Goal: Obtain resource: Obtain resource

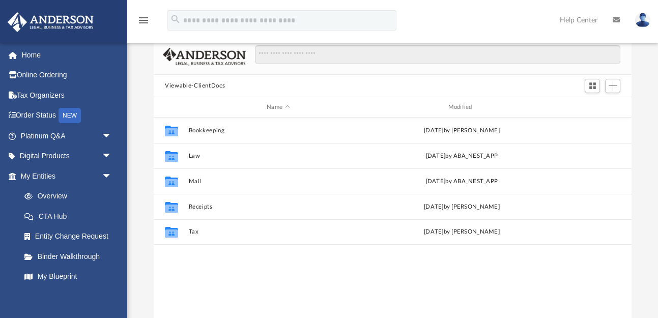
scroll to position [231, 477]
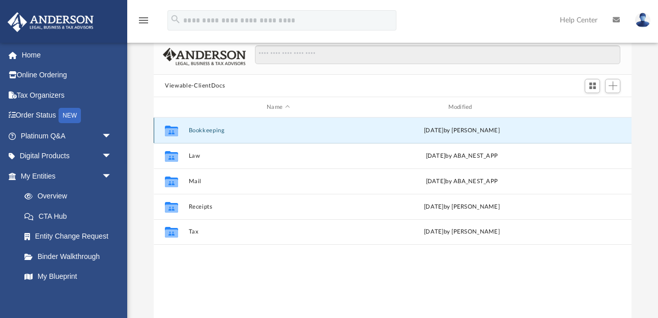
click at [217, 129] on button "Bookkeeping" at bounding box center [278, 130] width 179 height 7
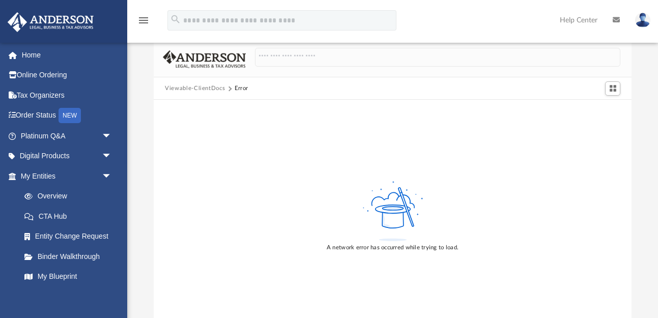
scroll to position [67, 0]
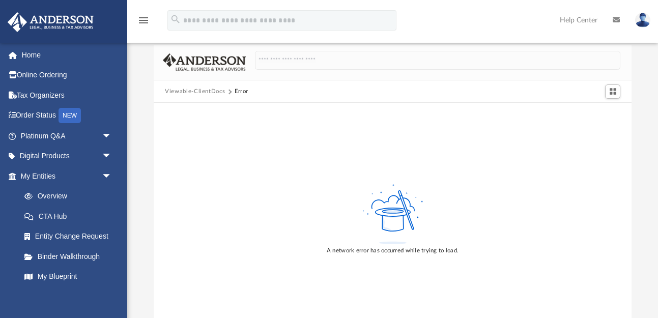
click at [209, 92] on button "Viewable-ClientDocs" at bounding box center [195, 91] width 60 height 9
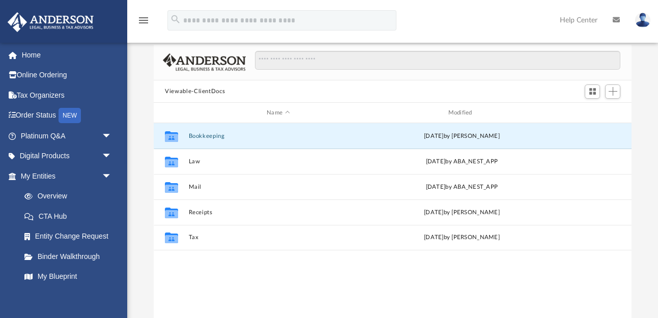
scroll to position [231, 477]
click at [211, 137] on button "Bookkeeping" at bounding box center [278, 136] width 179 height 7
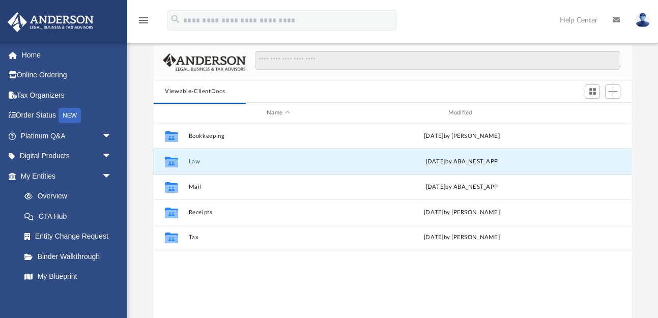
click at [193, 163] on button "Law" at bounding box center [278, 161] width 179 height 7
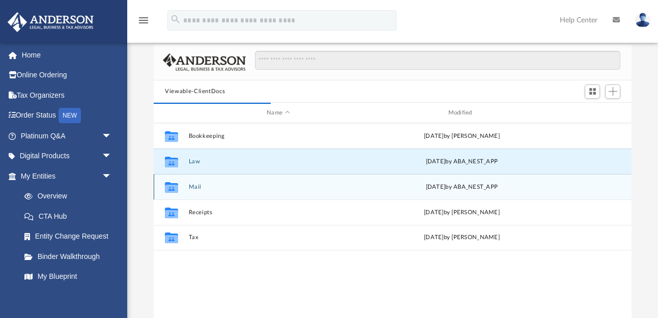
click at [196, 183] on div "Collaborated Folder Mail Tue Oct 29 2024 by ABA_NEST_APP" at bounding box center [393, 186] width 478 height 25
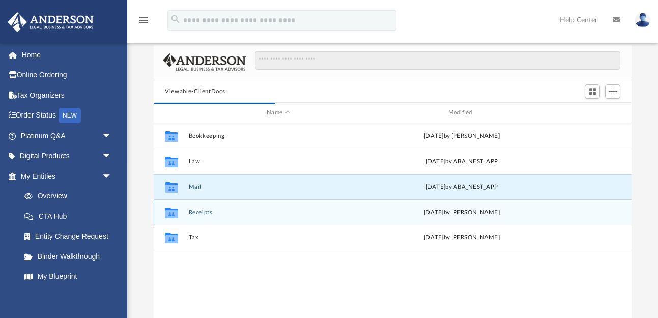
click at [195, 211] on button "Receipts" at bounding box center [278, 212] width 179 height 7
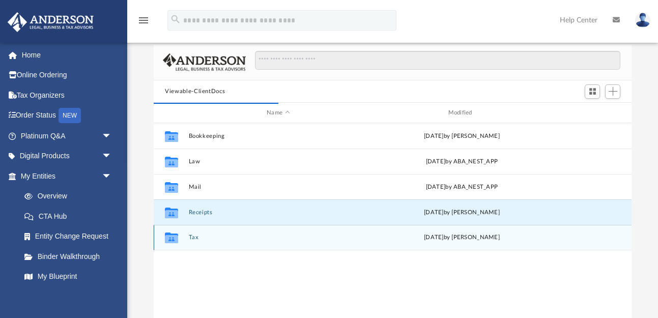
click at [201, 240] on button "Tax" at bounding box center [278, 238] width 179 height 7
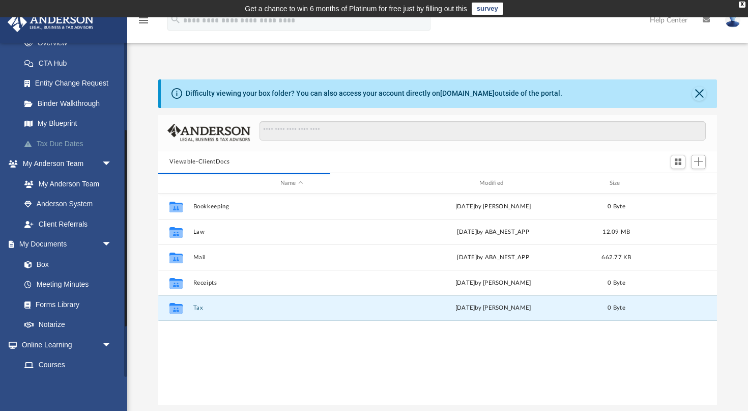
scroll to position [156, 0]
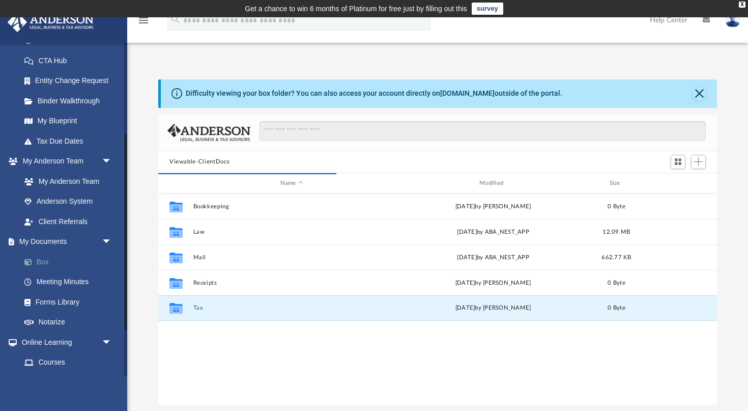
click at [60, 259] on link "Box" at bounding box center [70, 261] width 113 height 20
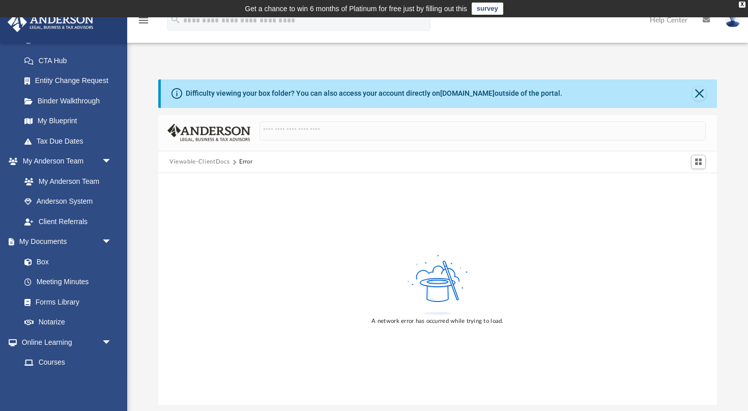
scroll to position [5, 0]
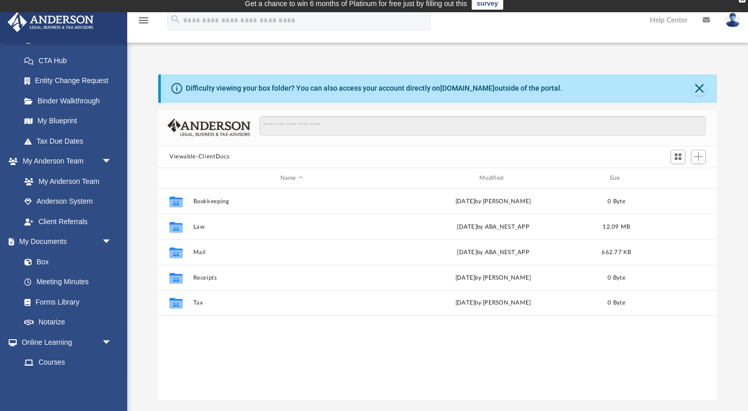
scroll to position [232, 559]
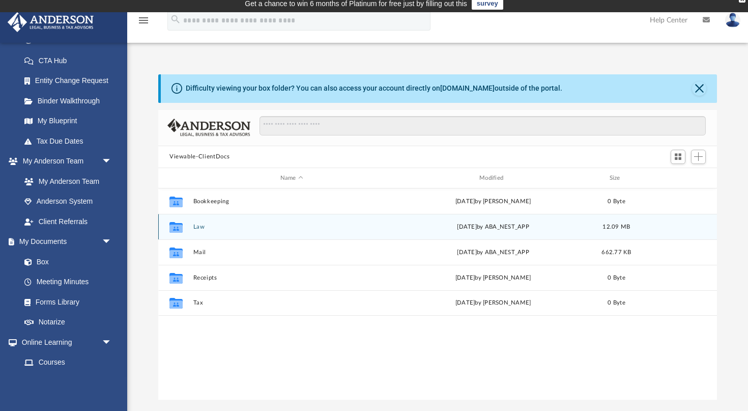
click at [213, 219] on div "Collaborated Folder Law [DATE] by ABA_NEST_APP 12.09 MB" at bounding box center [437, 226] width 559 height 25
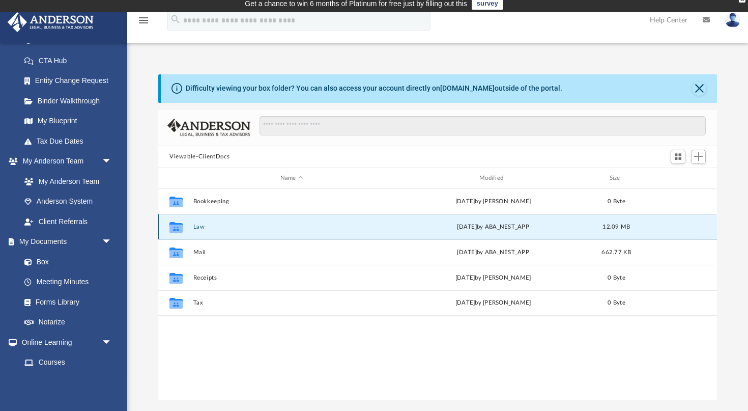
click at [193, 224] on button "Law" at bounding box center [291, 226] width 197 height 7
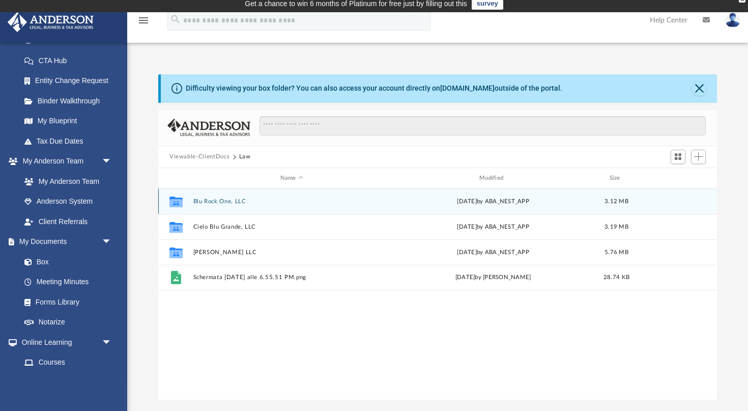
click at [219, 202] on button "Blu Rock One, LLC" at bounding box center [291, 201] width 197 height 7
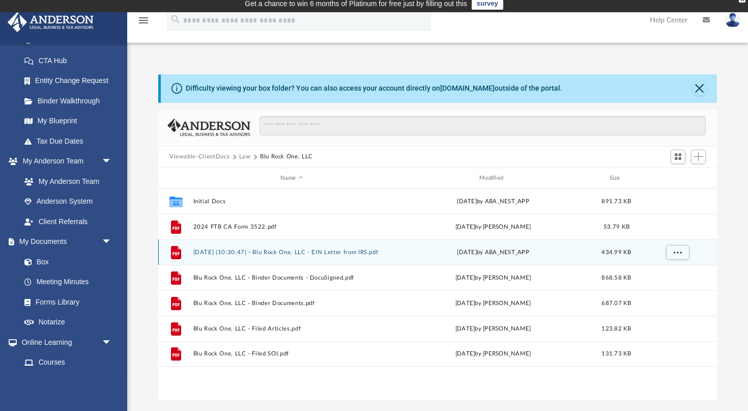
click at [232, 248] on div "File [DATE] (10:30:47) - Blu Rock One, LLC - EIN Letter from IRS.pdf [DATE] by …" at bounding box center [437, 251] width 559 height 25
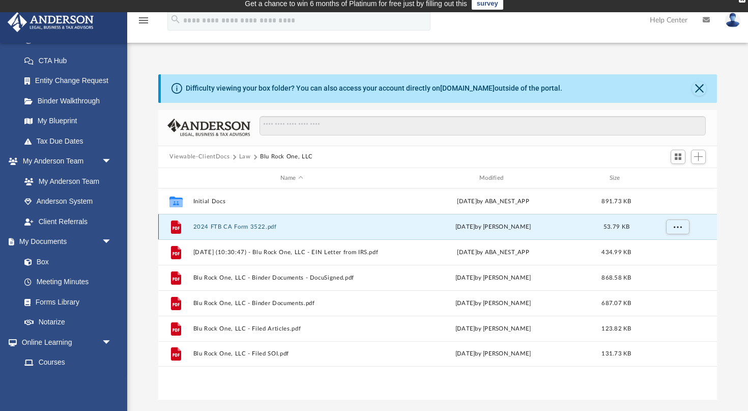
click at [234, 224] on button "2024 FTB CA Form 3522.pdf" at bounding box center [291, 226] width 197 height 7
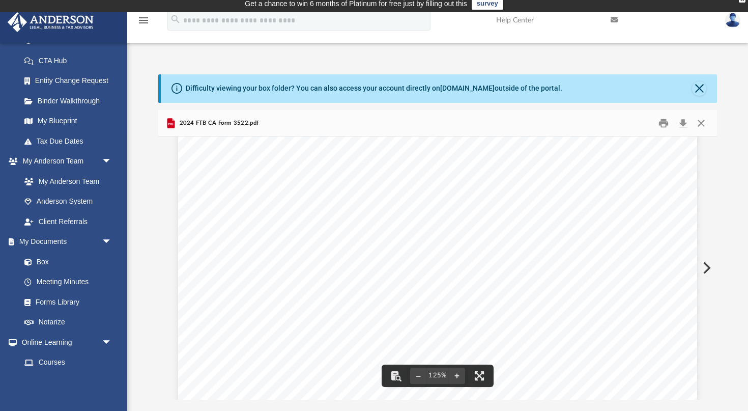
scroll to position [424, 0]
click at [702, 118] on button "Close" at bounding box center [701, 123] width 18 height 16
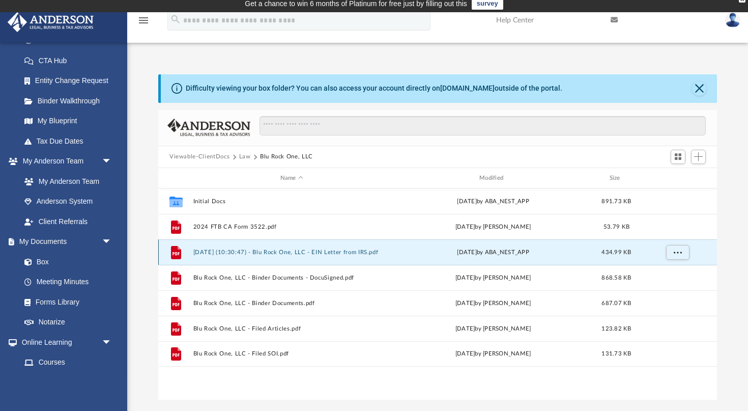
click at [257, 252] on button "[DATE] (10:30:47) - Blu Rock One, LLC - EIN Letter from IRS.pdf" at bounding box center [291, 252] width 197 height 7
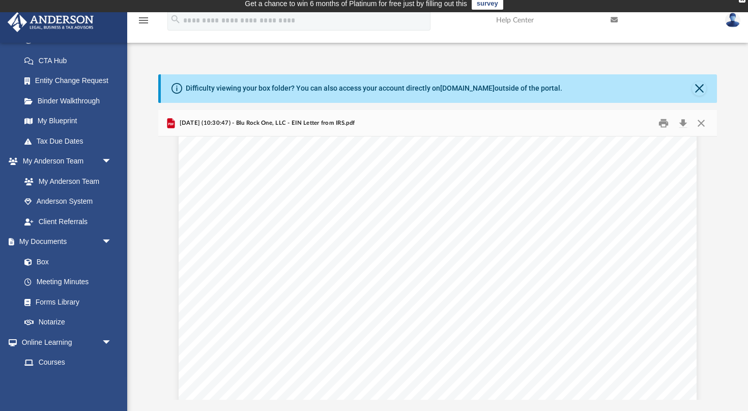
scroll to position [0, 0]
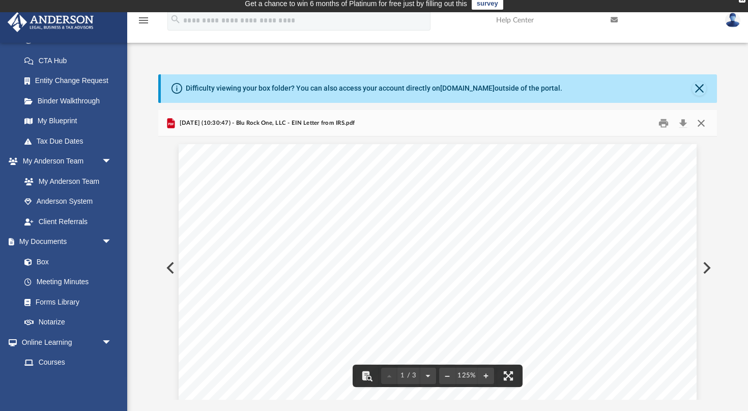
click at [703, 125] on button "Close" at bounding box center [701, 123] width 18 height 16
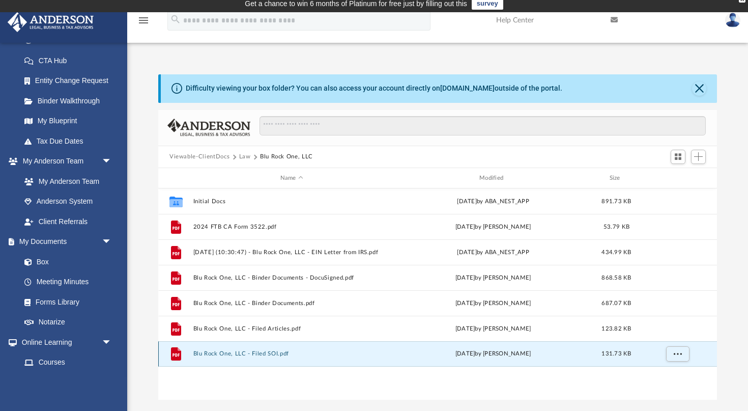
click at [253, 355] on button "Blu Rock One, LLC - Filed SOI.pdf" at bounding box center [291, 354] width 197 height 7
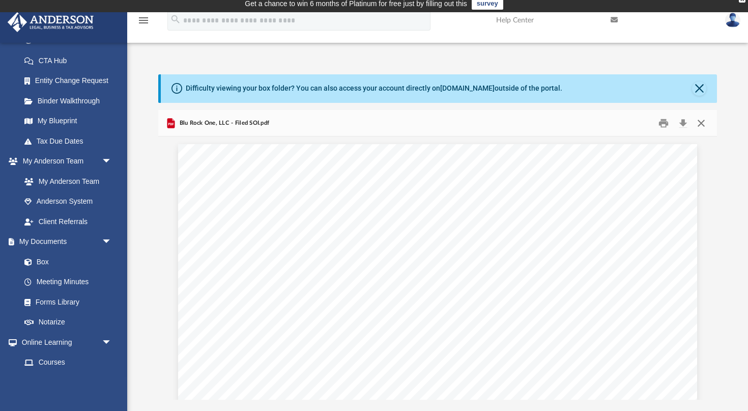
click at [702, 126] on button "Close" at bounding box center [701, 123] width 18 height 16
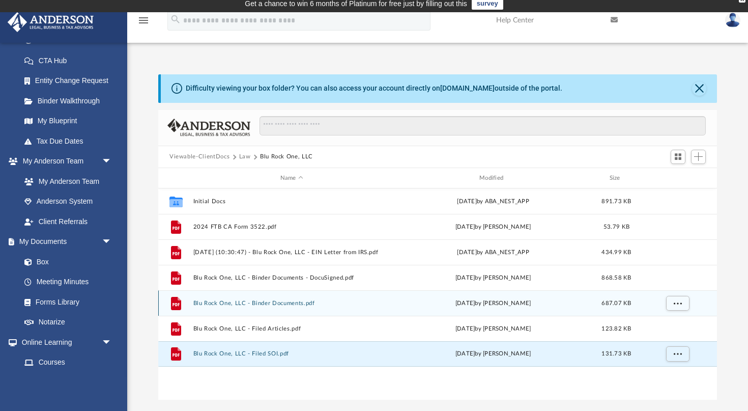
click at [235, 304] on button "Blu Rock One, LLC - Binder Documents.pdf" at bounding box center [291, 303] width 197 height 7
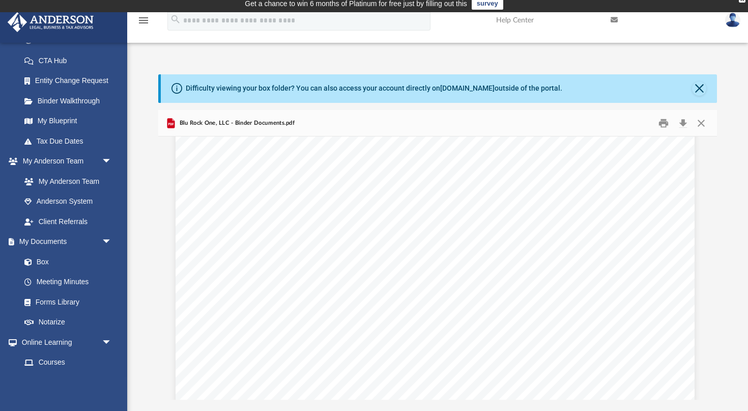
scroll to position [36573, 3]
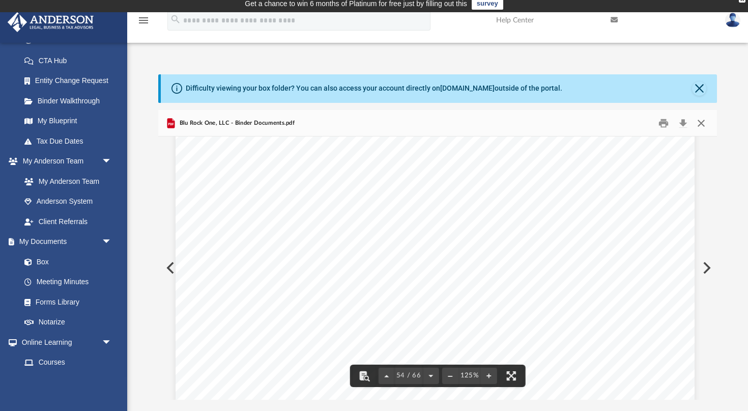
click at [699, 123] on button "Close" at bounding box center [701, 123] width 18 height 16
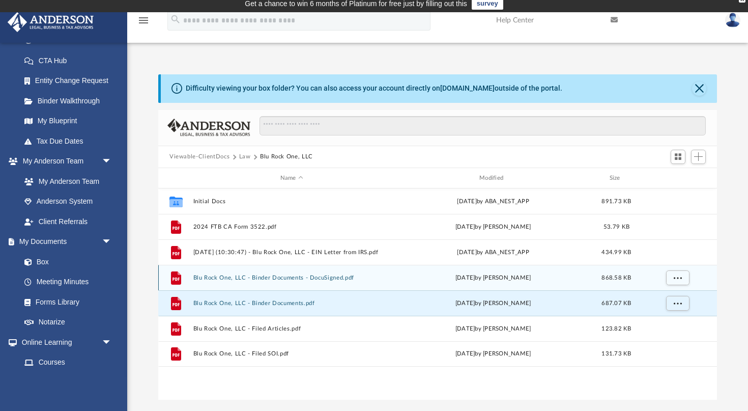
click at [274, 274] on div "File Blu Rock One, LLC - Binder Documents - DocuSigned.pdf [DATE] by [PERSON_NA…" at bounding box center [437, 277] width 559 height 25
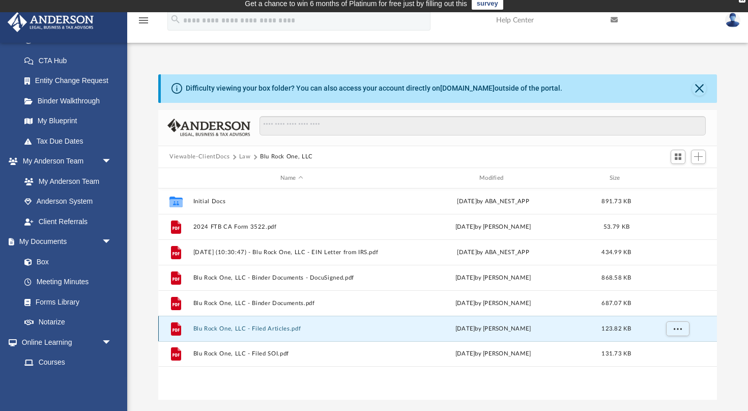
click at [265, 329] on button "Blu Rock One, LLC - Filed Articles.pdf" at bounding box center [291, 328] width 197 height 7
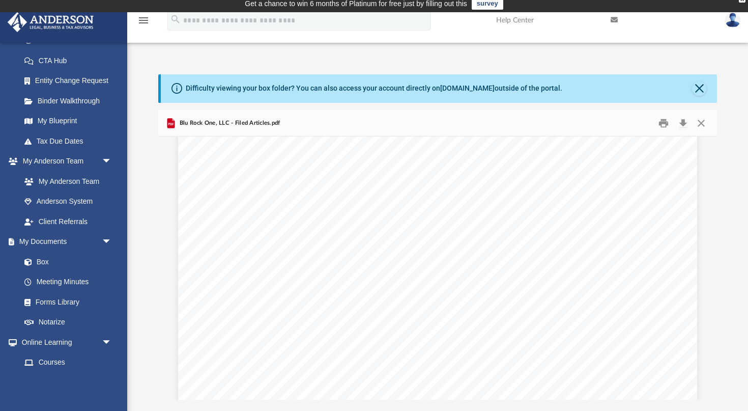
scroll to position [58, 0]
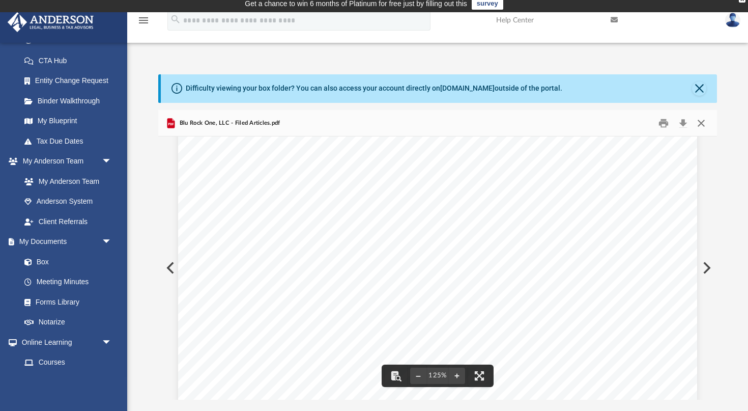
click at [703, 123] on button "Close" at bounding box center [701, 123] width 18 height 16
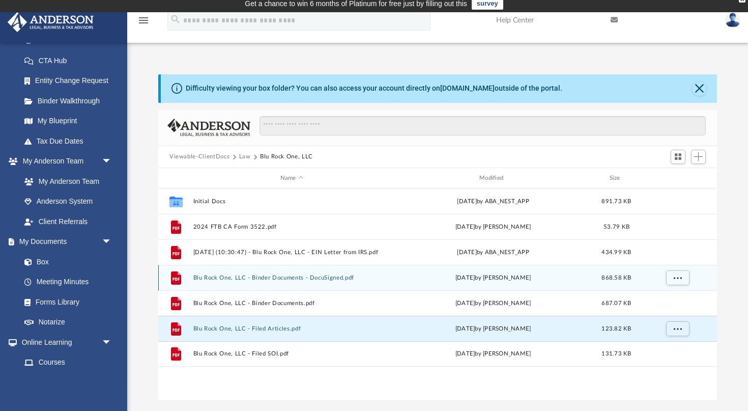
click at [279, 285] on div "File Blu Rock One, LLC - Binder Documents - DocuSigned.pdf [DATE] by [PERSON_NA…" at bounding box center [437, 277] width 559 height 25
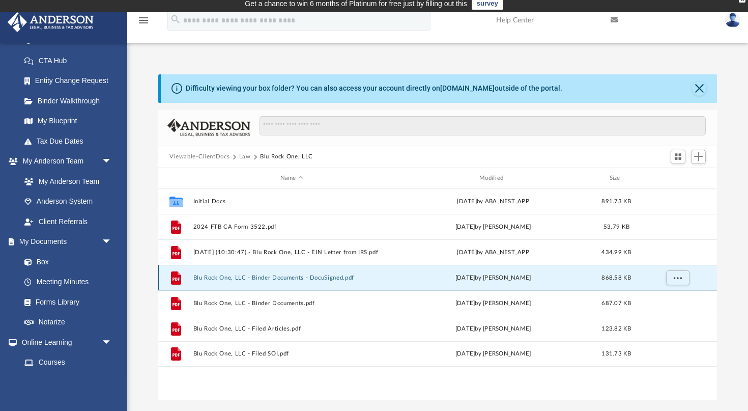
click at [283, 275] on button "Blu Rock One, LLC - Binder Documents - DocuSigned.pdf" at bounding box center [291, 277] width 197 height 7
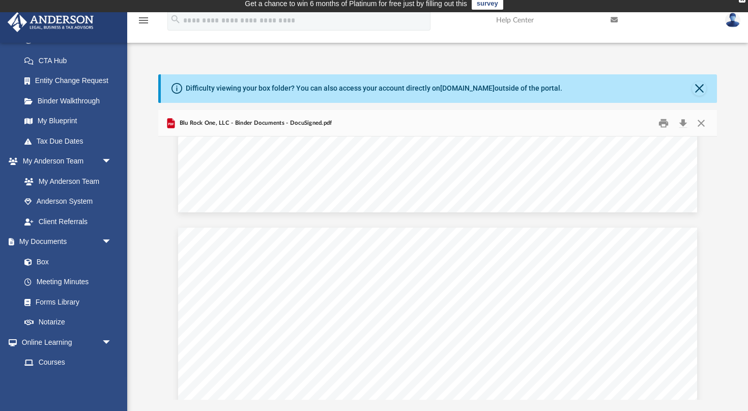
scroll to position [10933, 0]
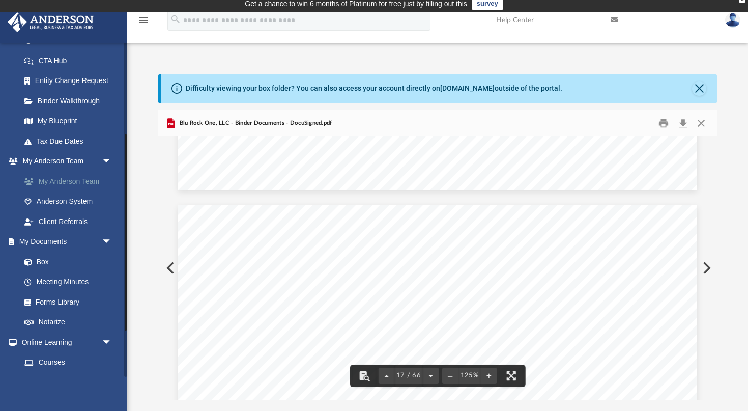
click at [82, 184] on link "My Anderson Team" at bounding box center [70, 181] width 113 height 20
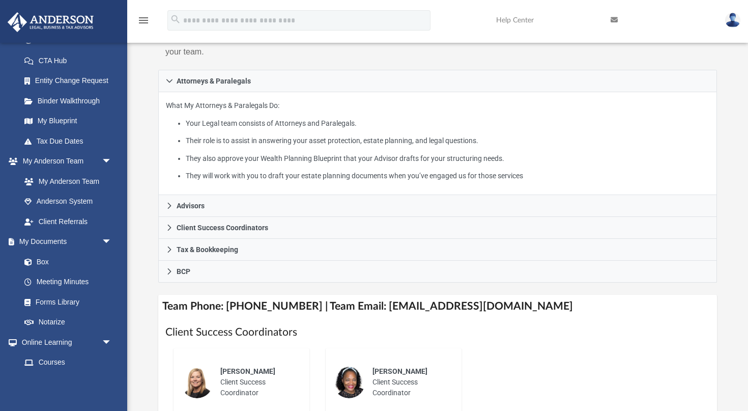
scroll to position [210, 0]
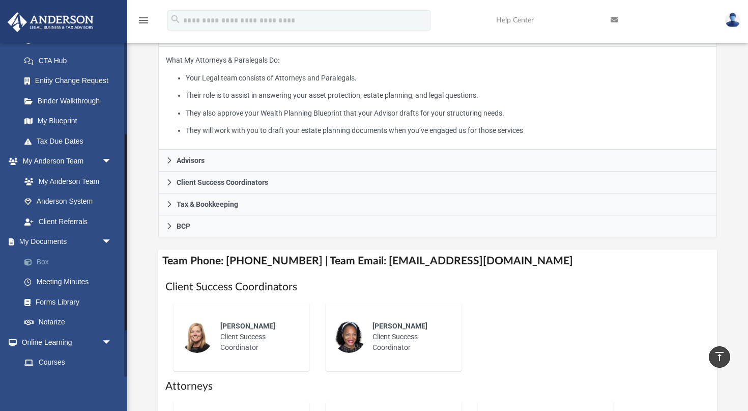
click at [62, 263] on link "Box" at bounding box center [70, 261] width 113 height 20
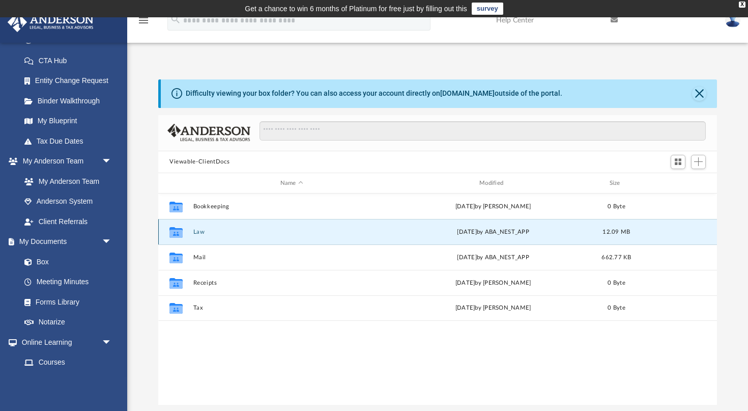
click at [212, 230] on button "Law" at bounding box center [291, 232] width 197 height 7
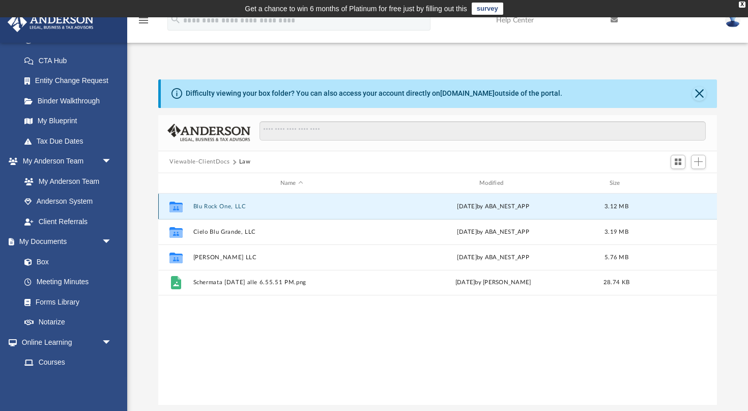
click at [222, 208] on button "Blu Rock One, LLC" at bounding box center [291, 206] width 197 height 7
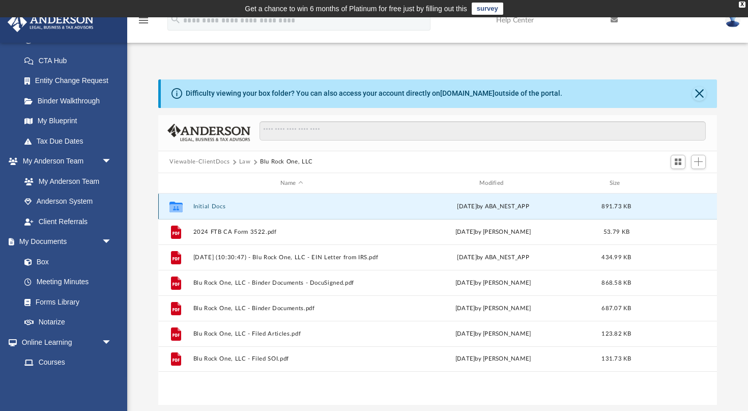
click at [221, 207] on button "Initial Docs" at bounding box center [291, 206] width 197 height 7
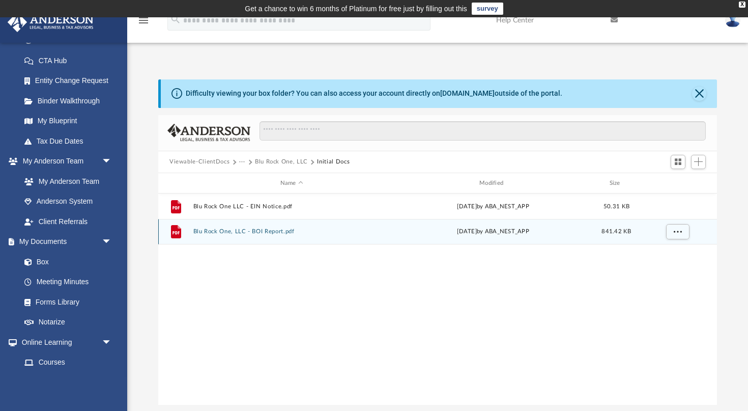
click at [222, 232] on button "Blu Rock One, LLC - BOI Report.pdf" at bounding box center [291, 232] width 197 height 7
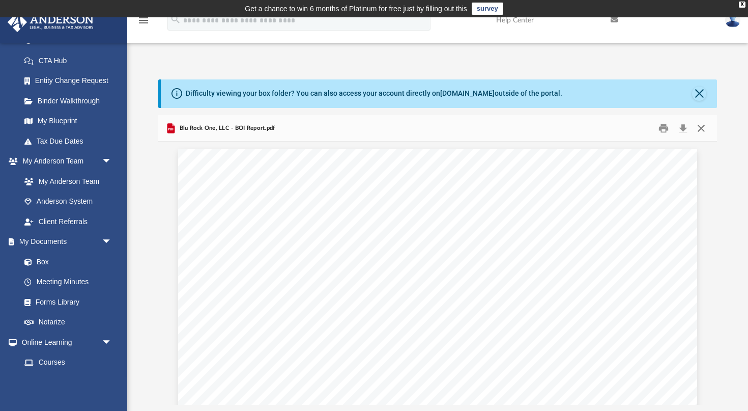
click at [703, 131] on button "Close" at bounding box center [701, 128] width 18 height 16
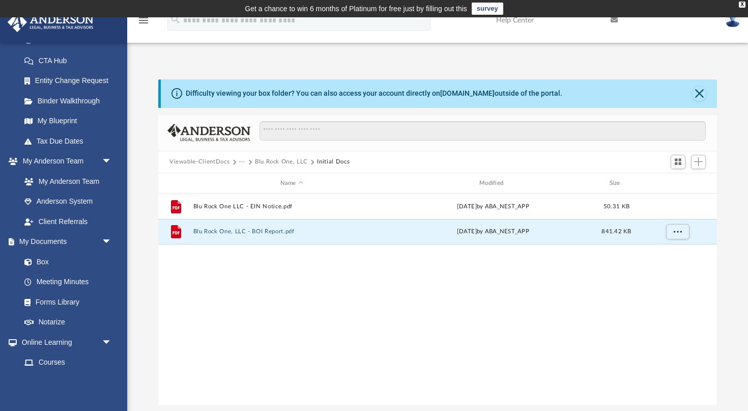
click at [270, 162] on button "Blu Rock One, LLC" at bounding box center [281, 161] width 53 height 9
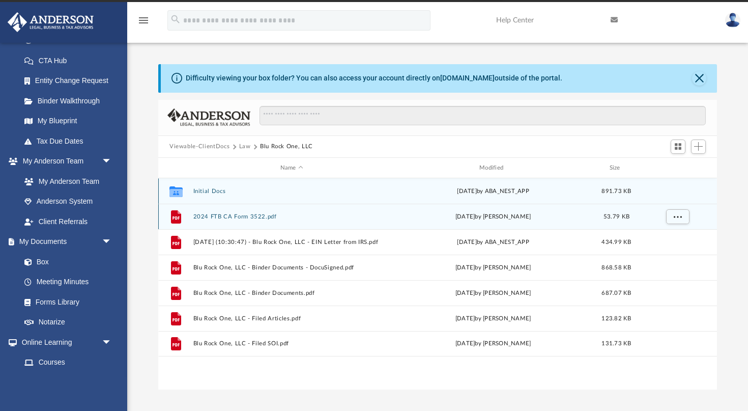
scroll to position [16, 0]
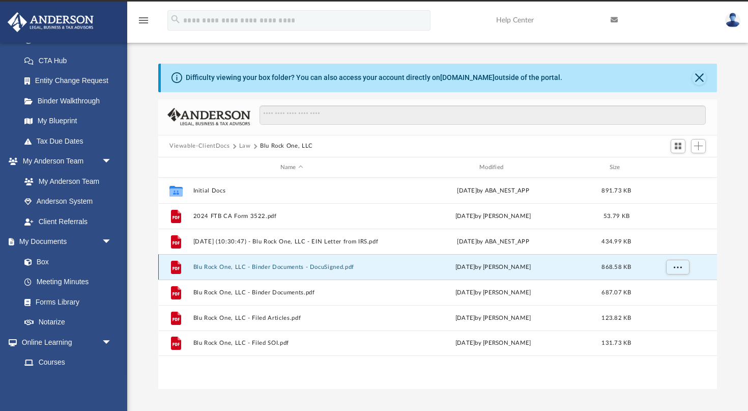
click at [238, 265] on button "Blu Rock One, LLC - Binder Documents - DocuSigned.pdf" at bounding box center [291, 267] width 197 height 7
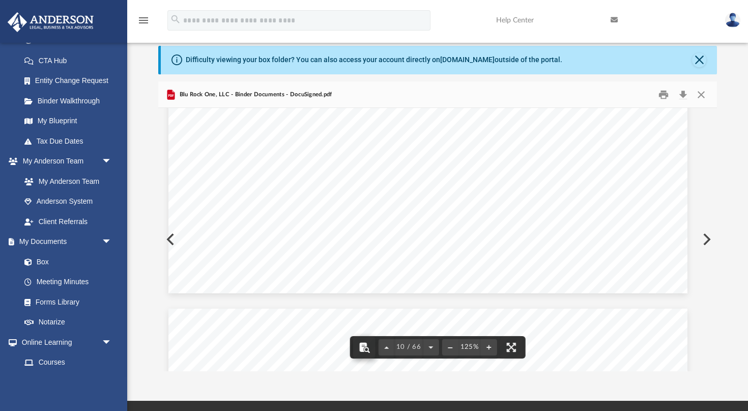
scroll to position [33, 0]
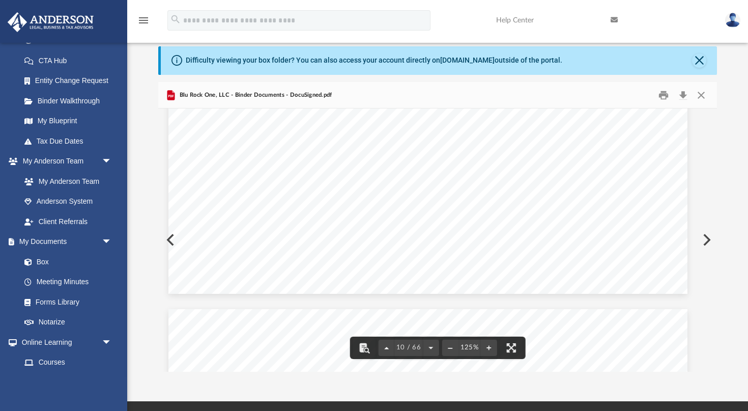
click at [392, 349] on button "File preview" at bounding box center [387, 347] width 16 height 22
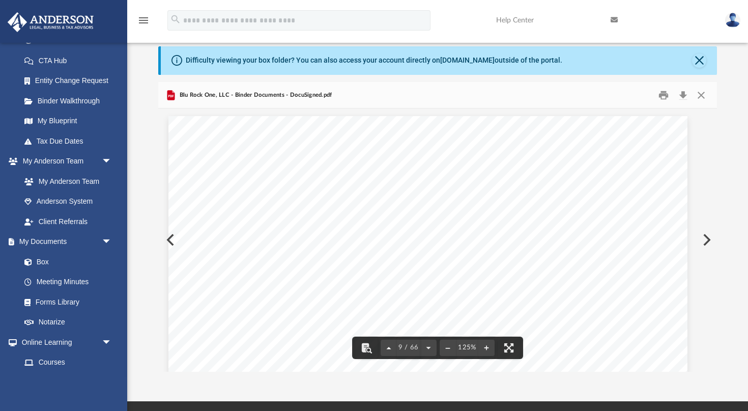
click at [392, 349] on button "File preview" at bounding box center [389, 347] width 16 height 22
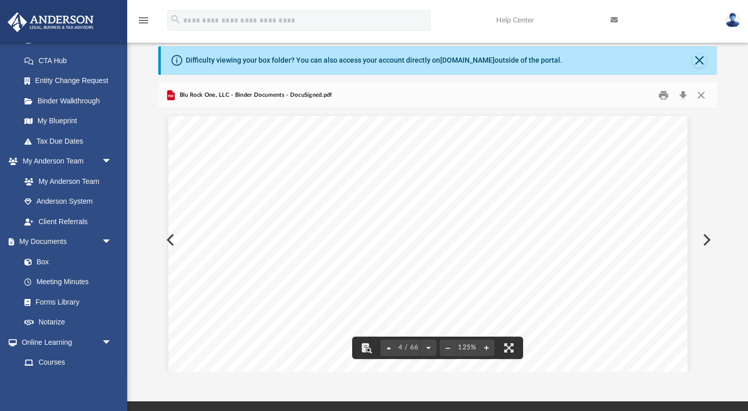
scroll to position [2061, 10]
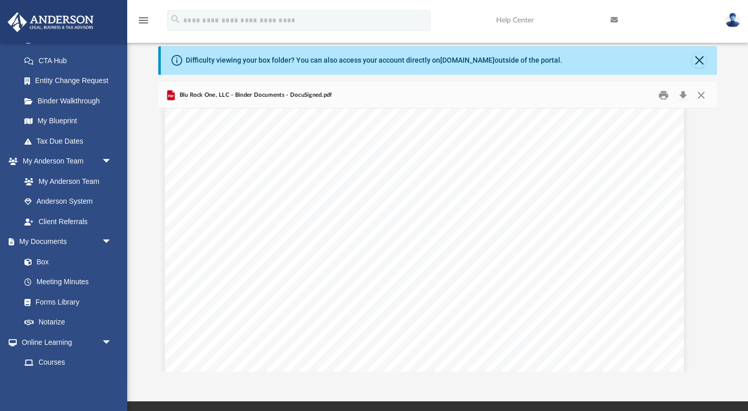
scroll to position [2169, 14]
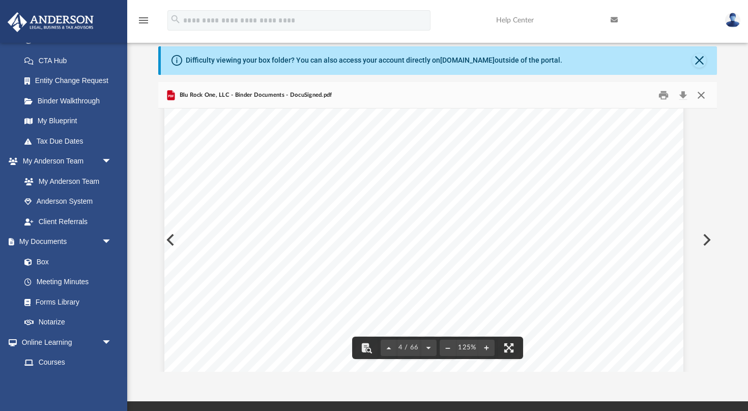
click at [702, 97] on button "Close" at bounding box center [701, 95] width 18 height 16
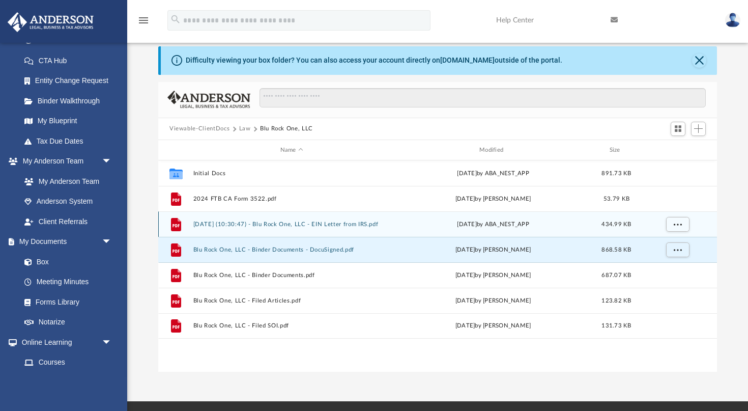
click at [266, 225] on button "[DATE] (10:30:47) - Blu Rock One, LLC - EIN Letter from IRS.pdf" at bounding box center [291, 224] width 197 height 7
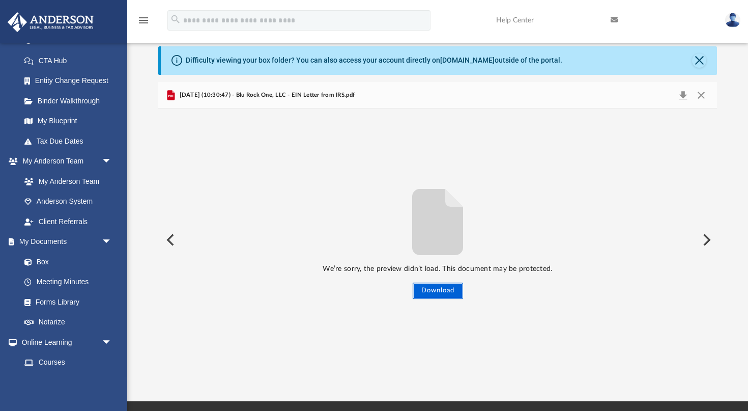
drag, startPoint x: 437, startPoint y: 293, endPoint x: 590, endPoint y: 155, distance: 205.4
click at [590, 155] on div "We’re sorry, the preview didn’t load. This document may be protected. Download" at bounding box center [437, 239] width 559 height 263
click at [437, 287] on button "Download" at bounding box center [438, 290] width 50 height 16
click at [574, 99] on div "[DATE] (10:30:47) - Blu Rock One, LLC - EIN Letter from IRS.pdf" at bounding box center [437, 95] width 559 height 27
